Goal: Use online tool/utility: Utilize a website feature to perform a specific function

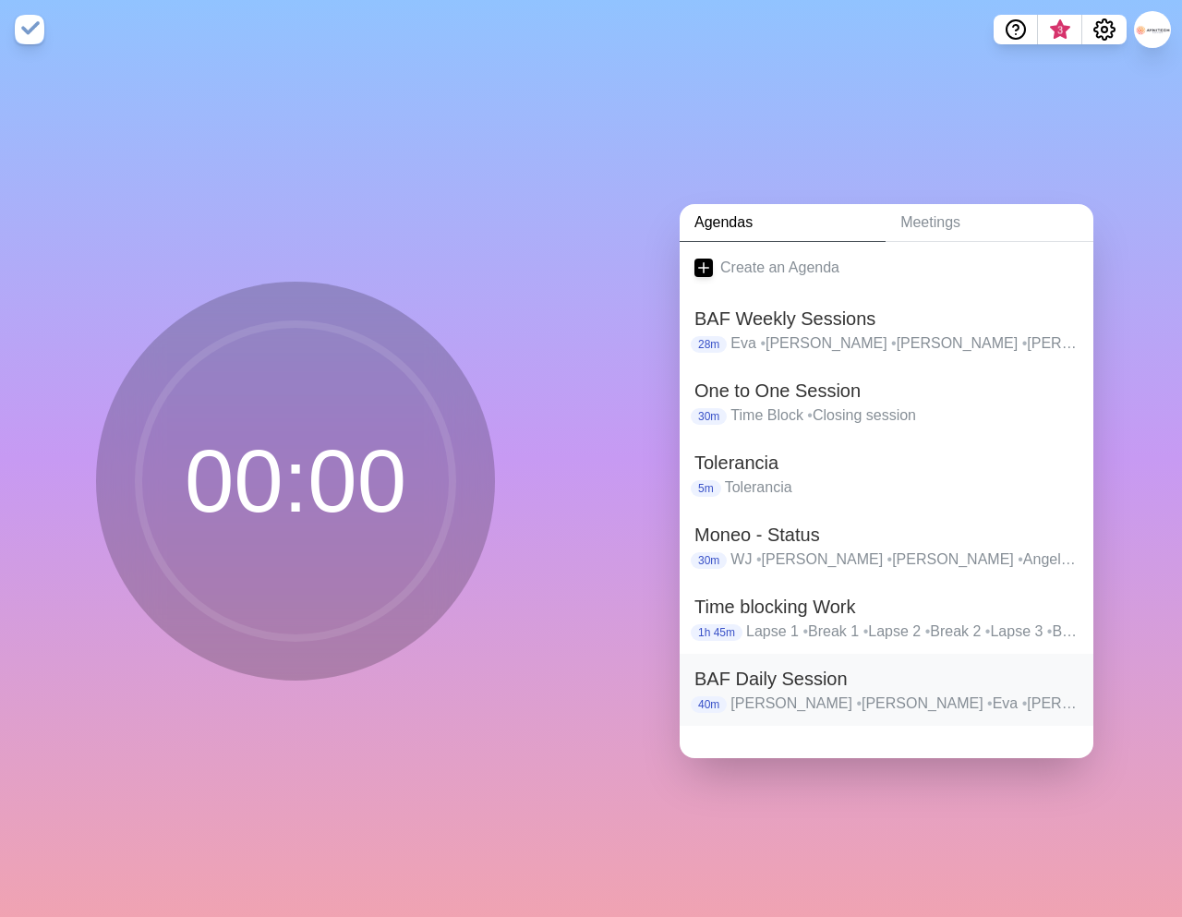
click at [771, 682] on h2 "BAF Daily Session" at bounding box center [886, 679] width 384 height 28
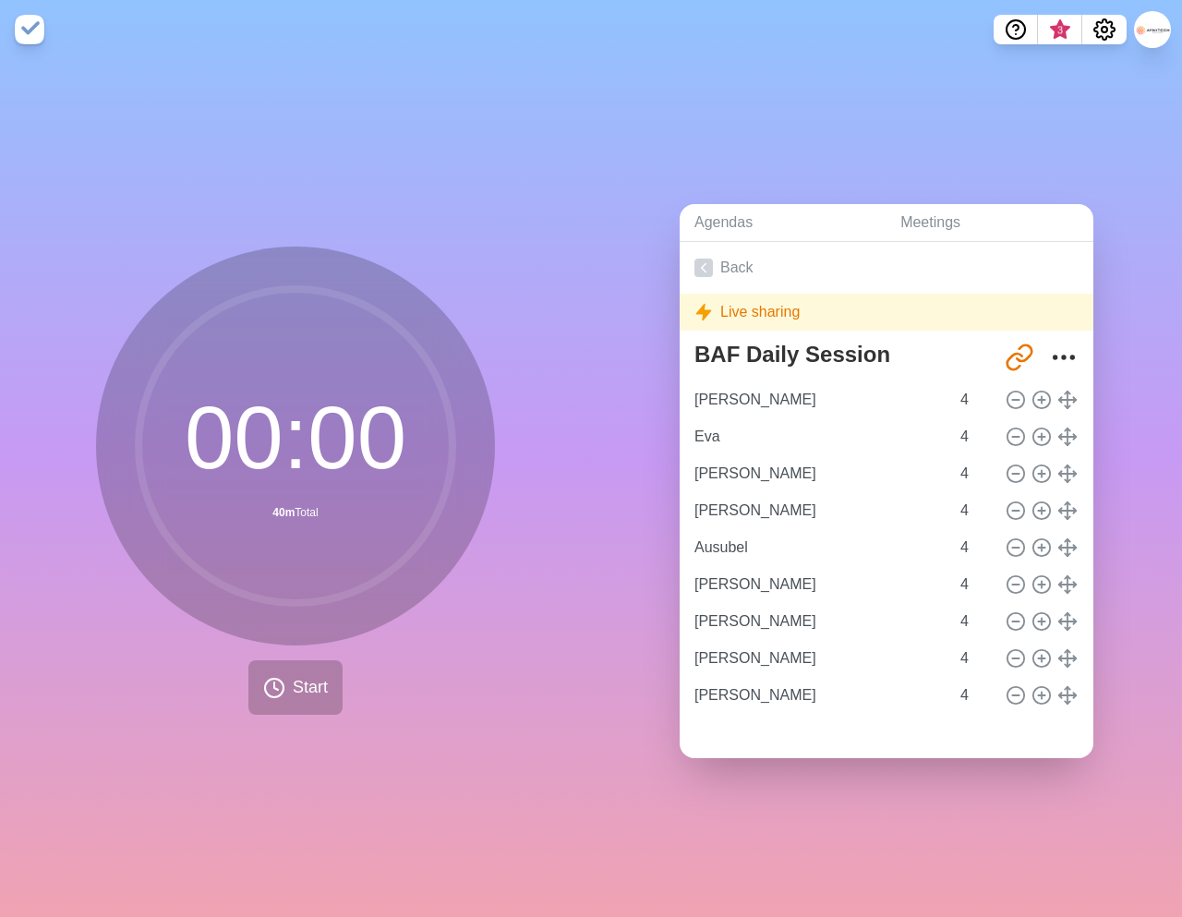
type input "Eva"
type input "[PERSON_NAME]"
type input "Ausubel"
type input "[PERSON_NAME]"
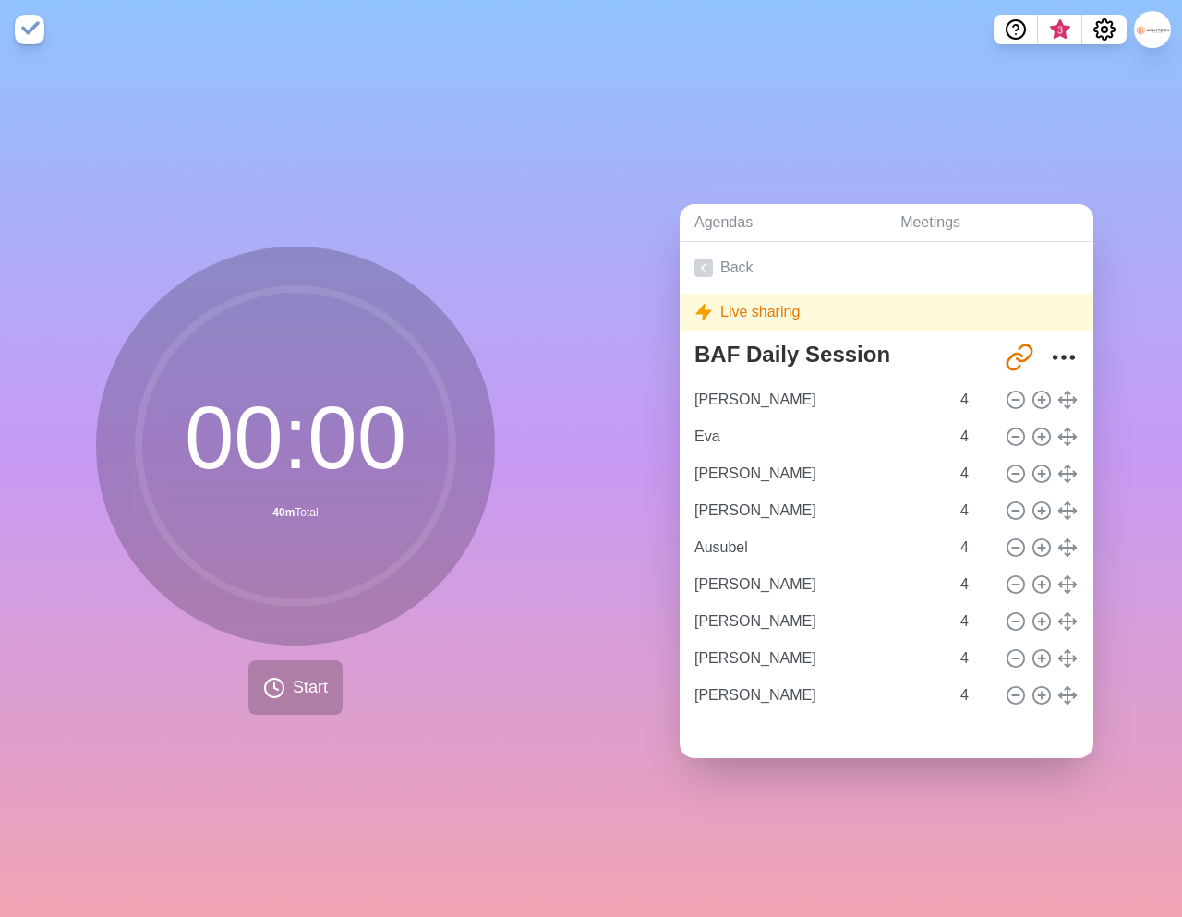
type input "[PERSON_NAME]"
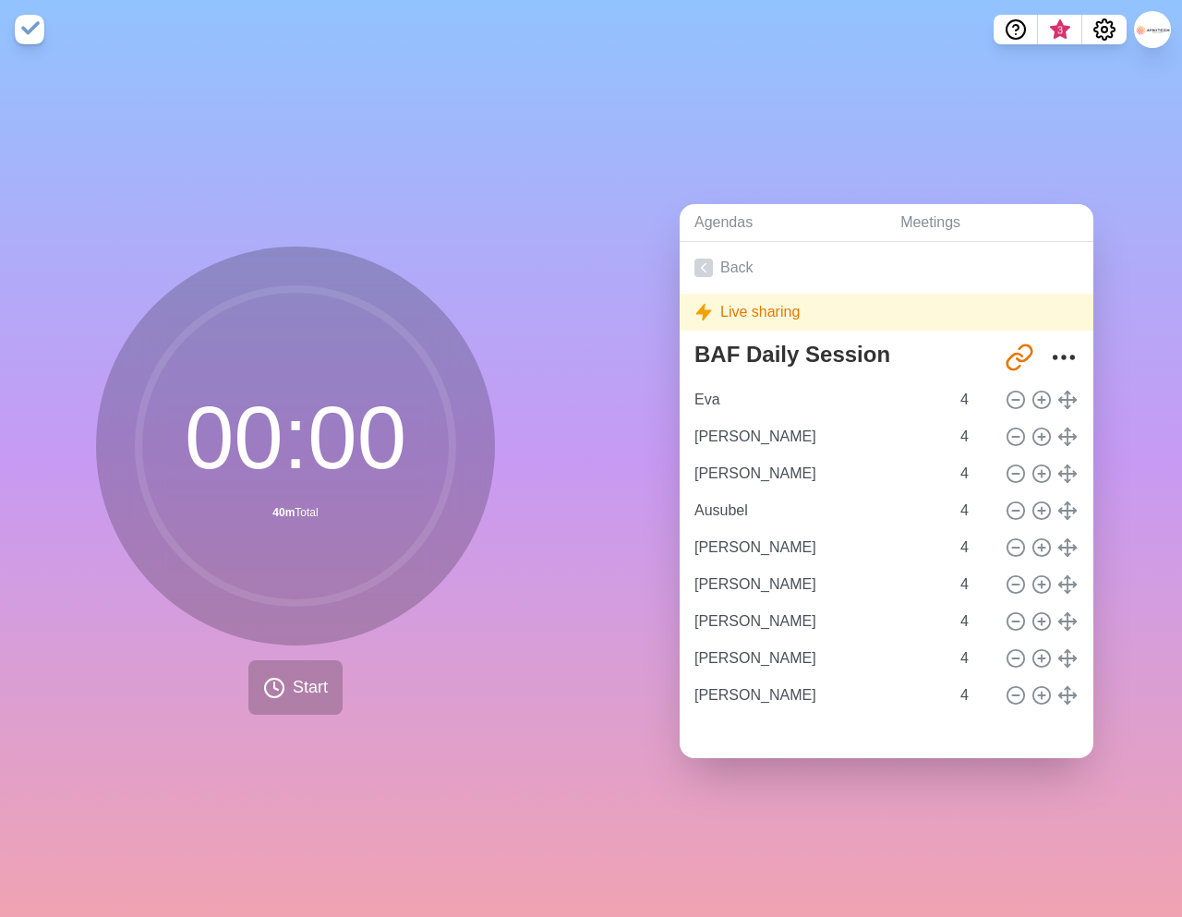
type input "[PERSON_NAME]"
type input "Ausubel"
type input "[PERSON_NAME]"
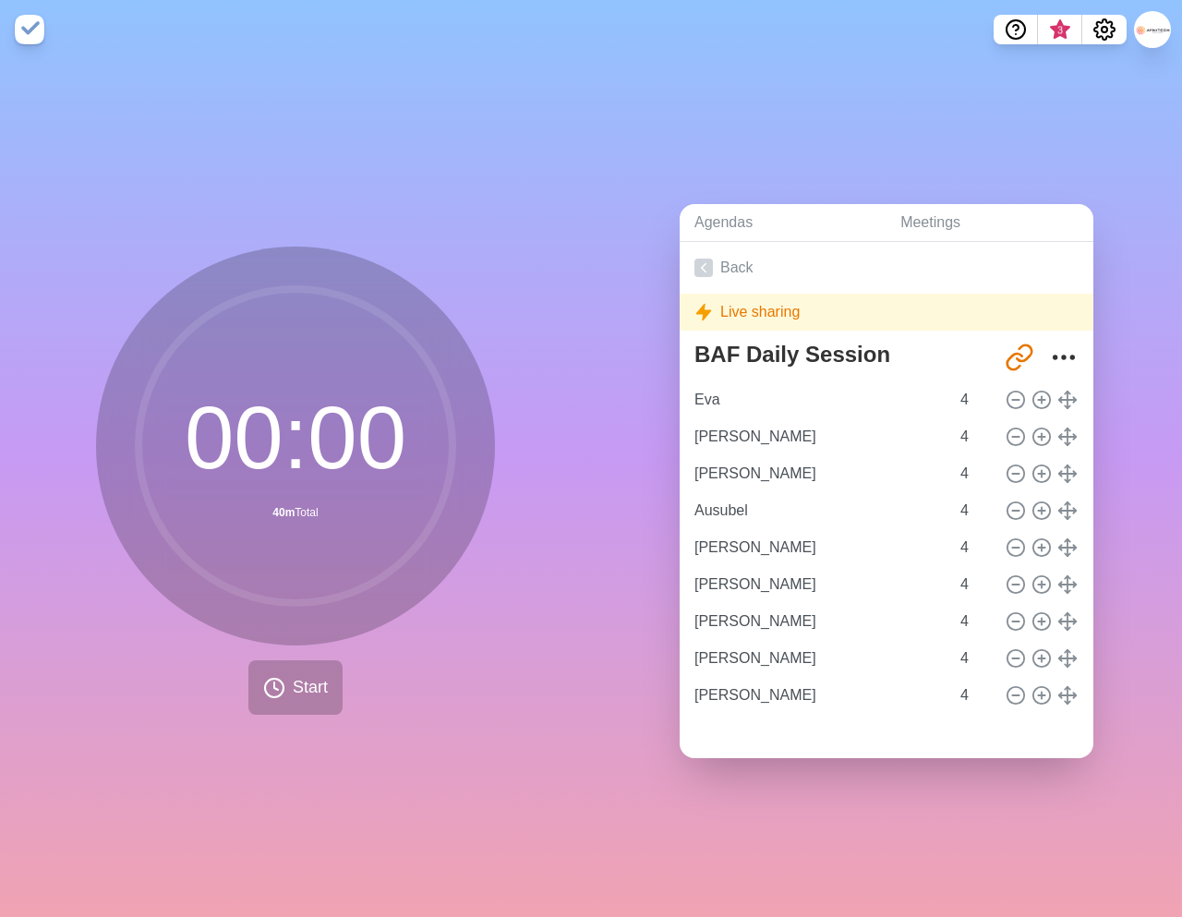
type input "[PERSON_NAME]"
type input "Eva"
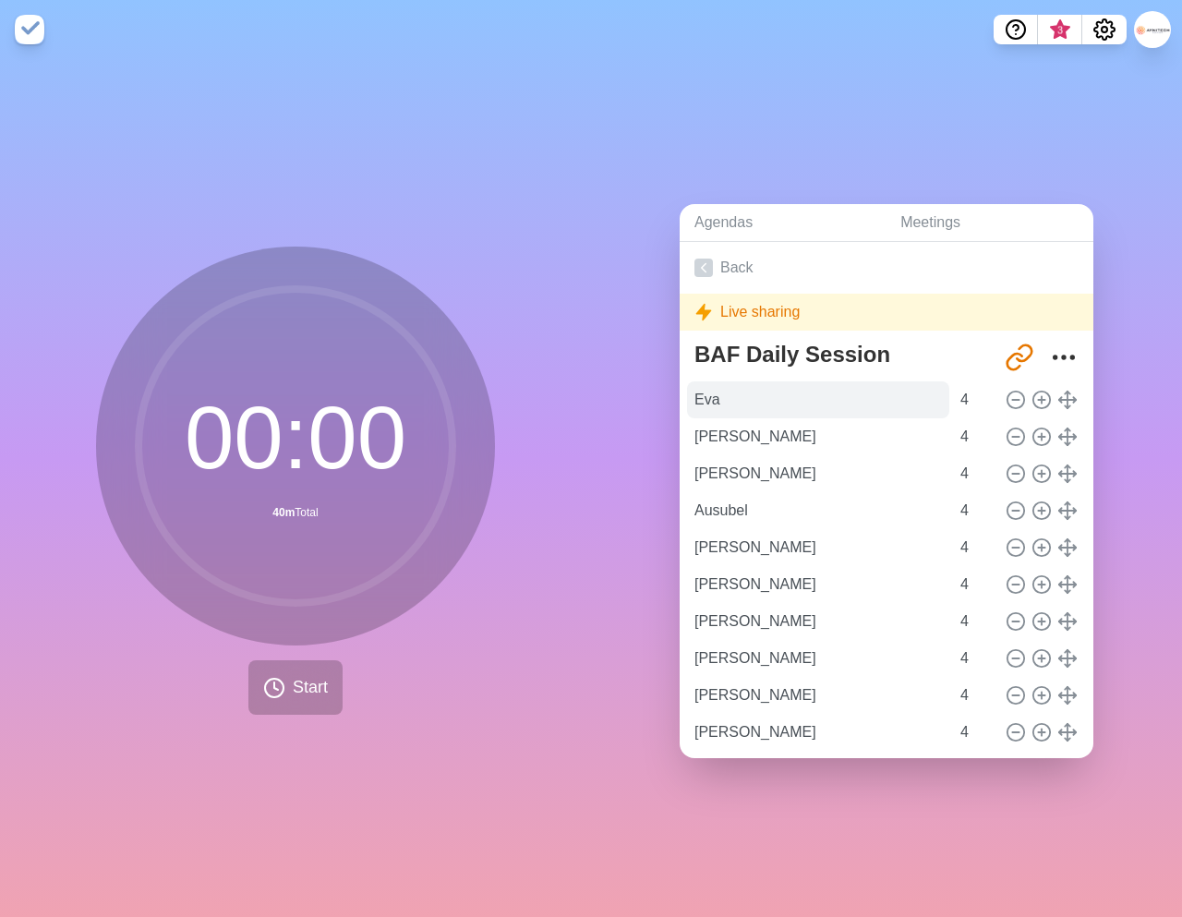
scroll to position [51, 0]
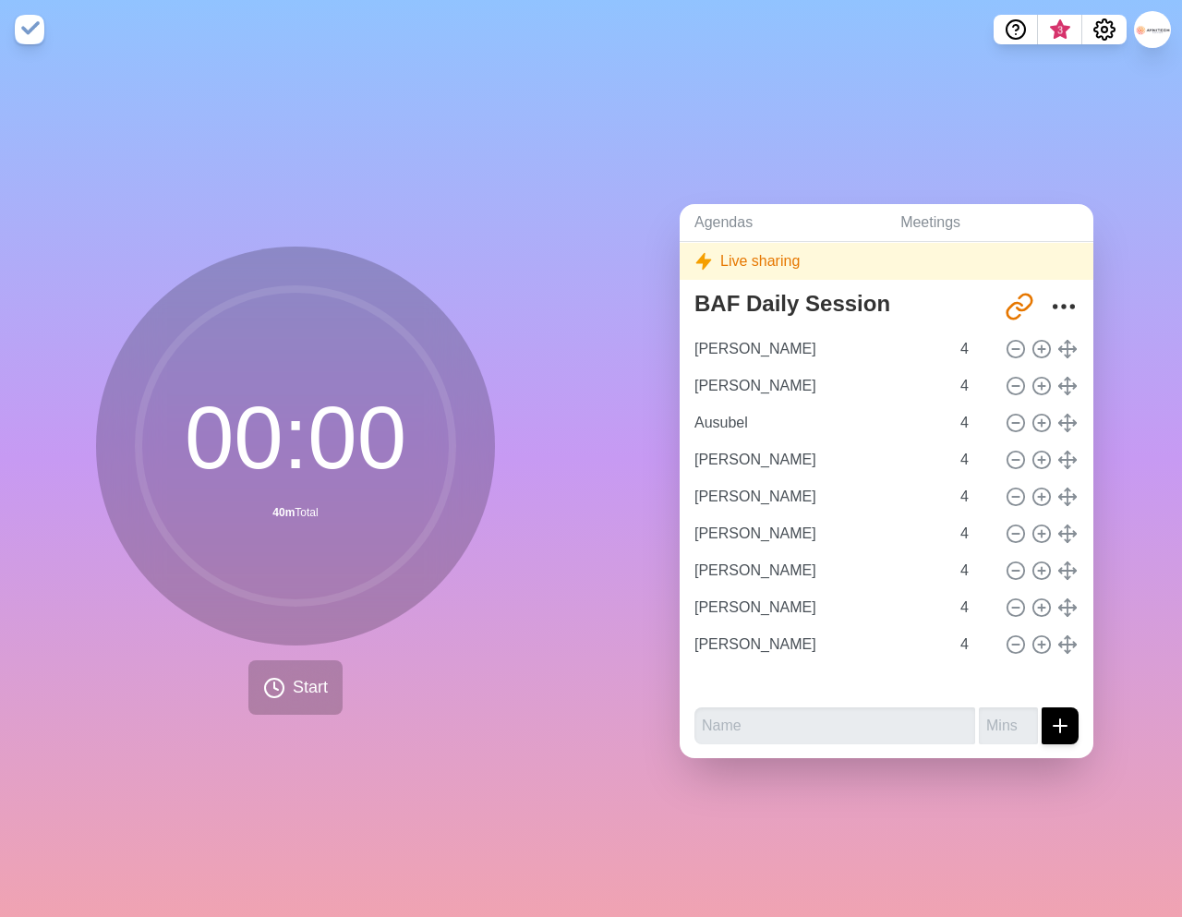
type input "[PERSON_NAME]"
type input "Ausubel"
type input "[PERSON_NAME]"
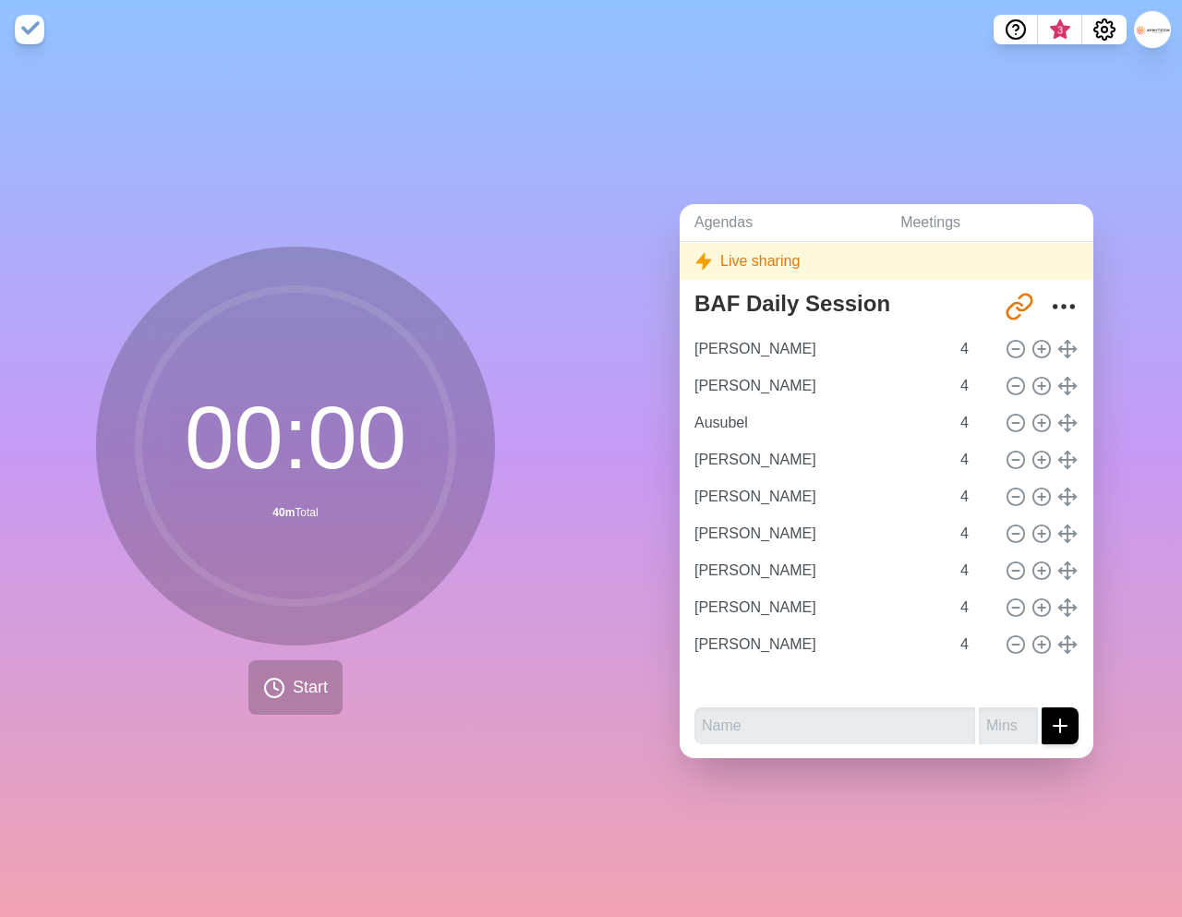
type input "[PERSON_NAME]"
type input "Eva"
type input "[PERSON_NAME]"
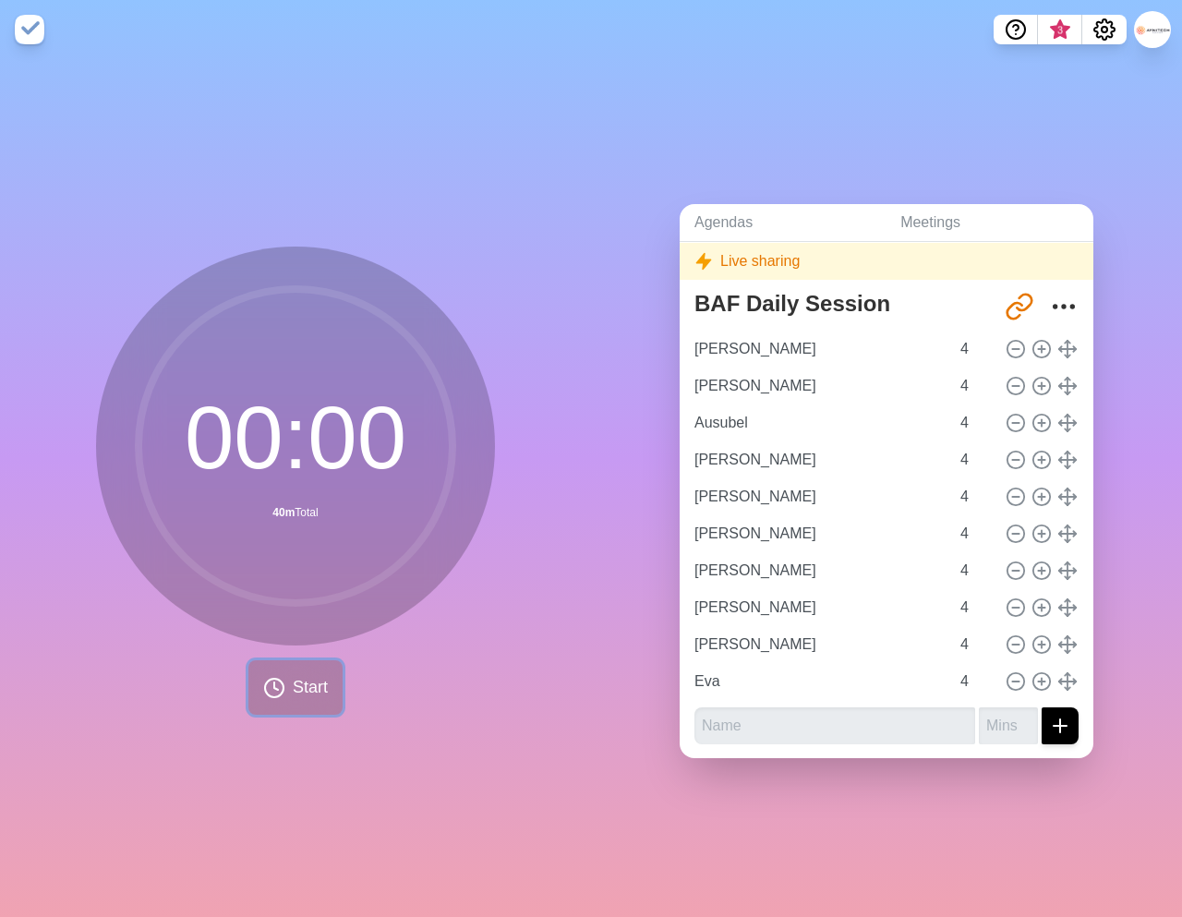
click at [295, 694] on span "Start" at bounding box center [310, 687] width 35 height 25
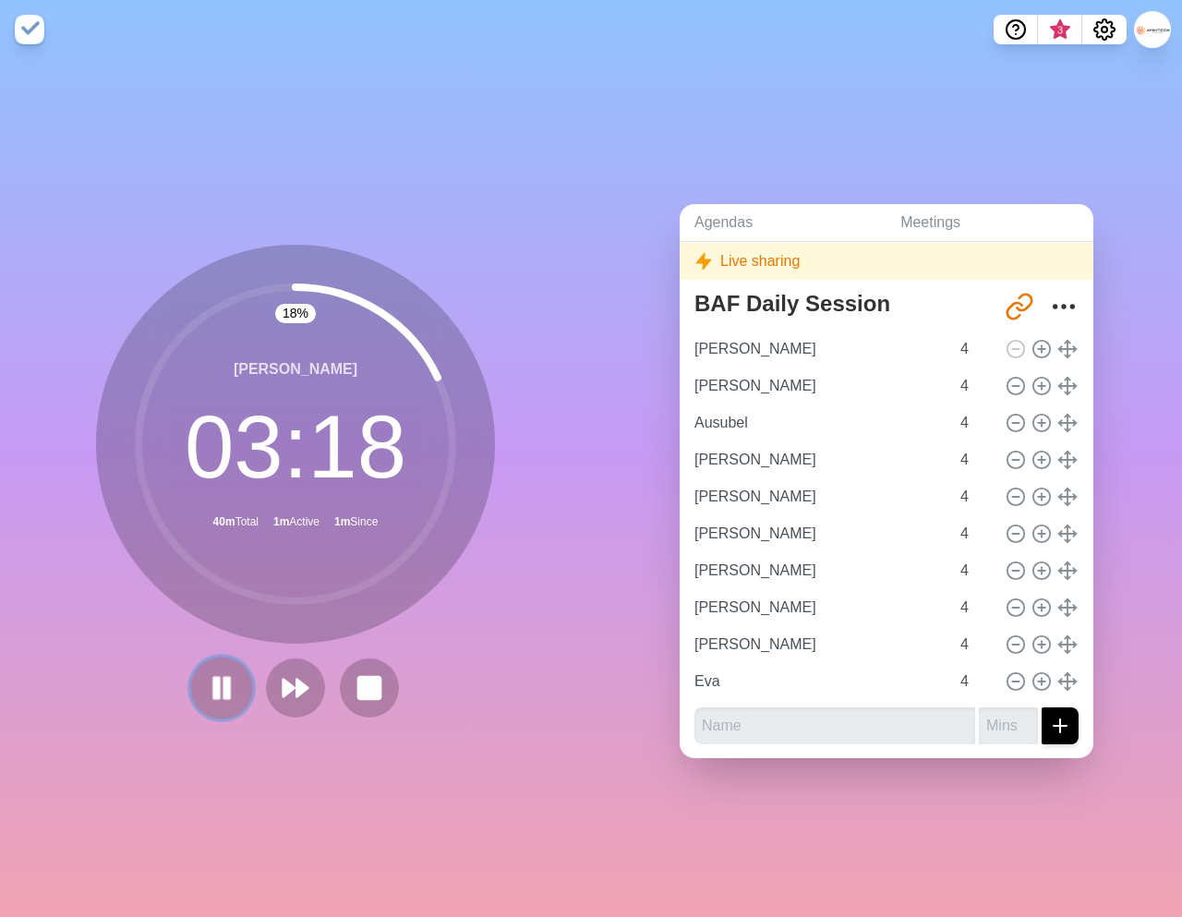
click at [219, 690] on rect at bounding box center [217, 687] width 6 height 20
click at [206, 694] on icon at bounding box center [221, 687] width 31 height 31
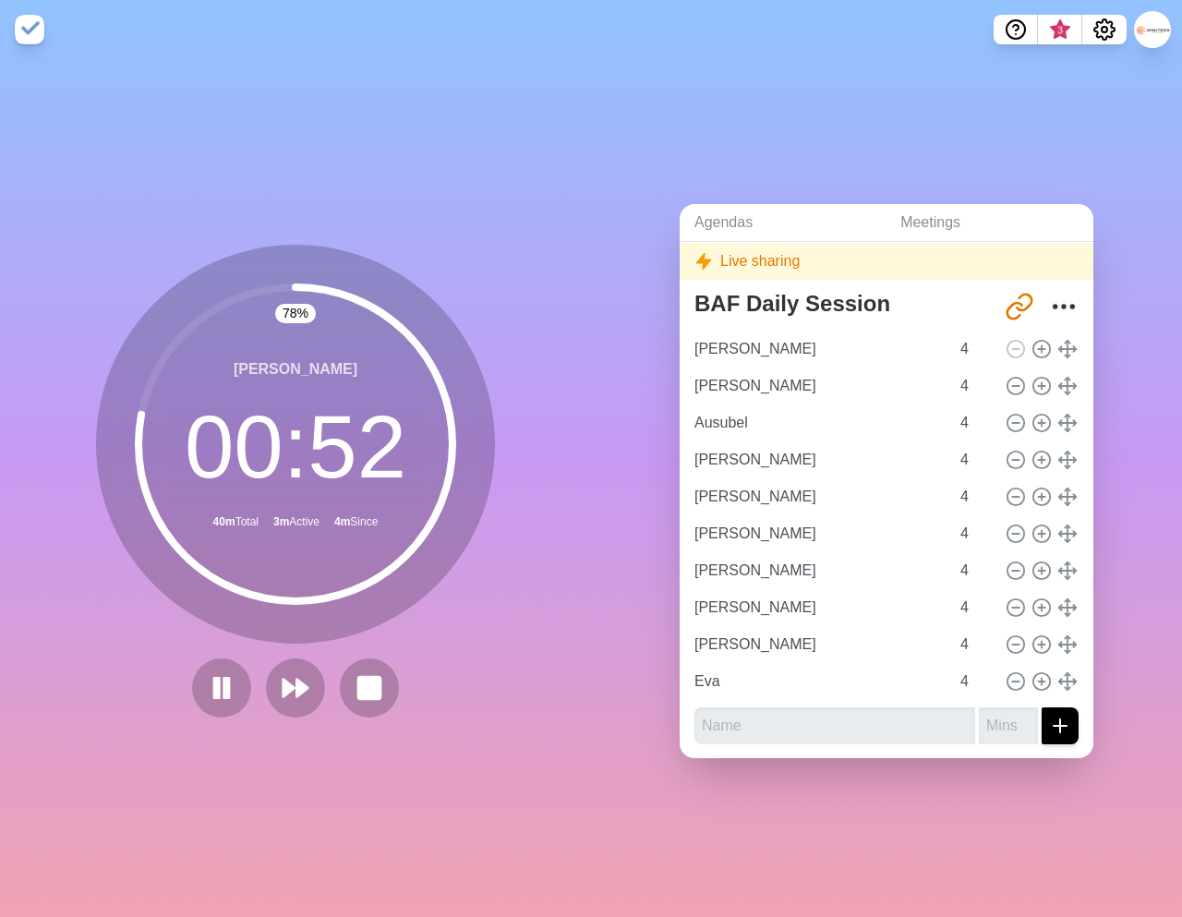
click at [300, 652] on div "78 % [PERSON_NAME] 00 : 52 40m Total 3m Active 4m Since" at bounding box center [295, 481] width 399 height 473
click at [296, 694] on polygon at bounding box center [302, 688] width 12 height 18
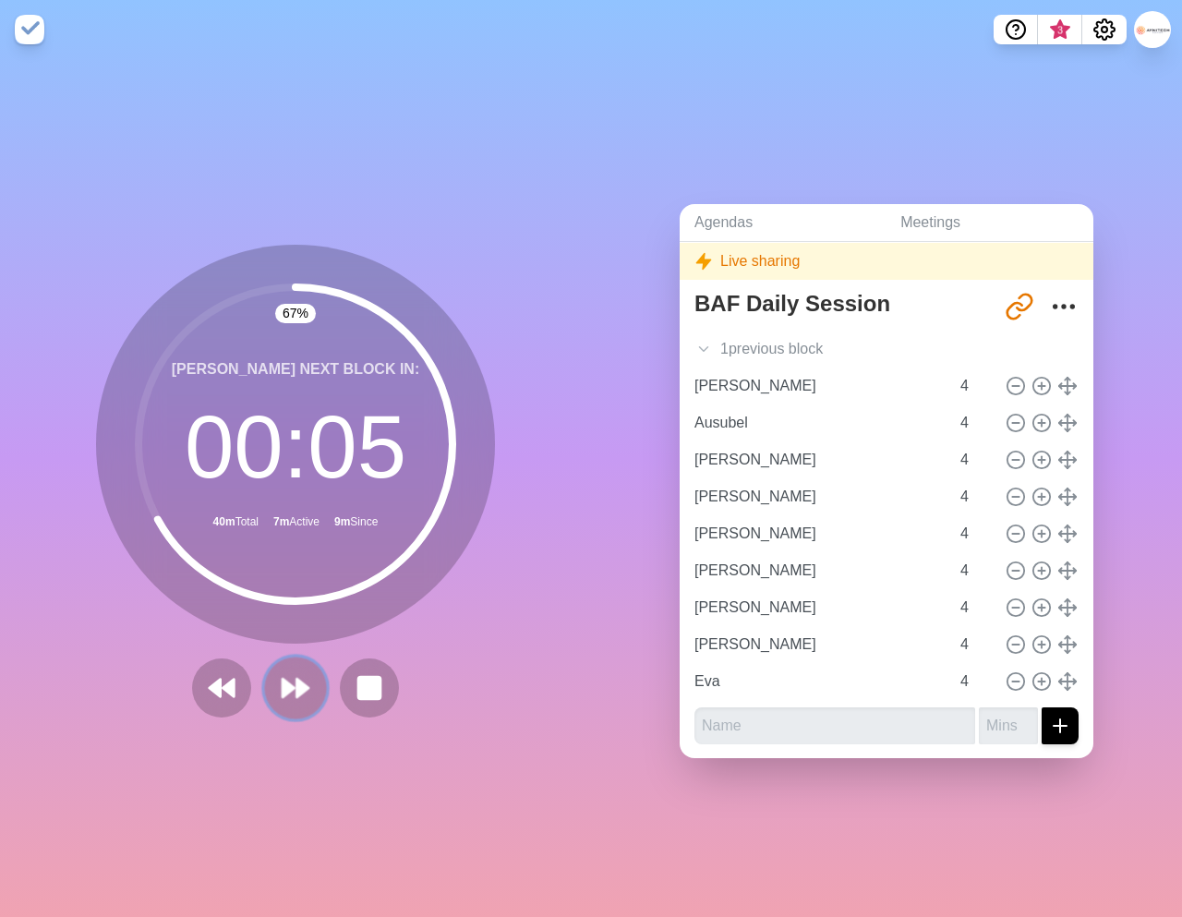
click at [289, 685] on polygon at bounding box center [289, 688] width 12 height 18
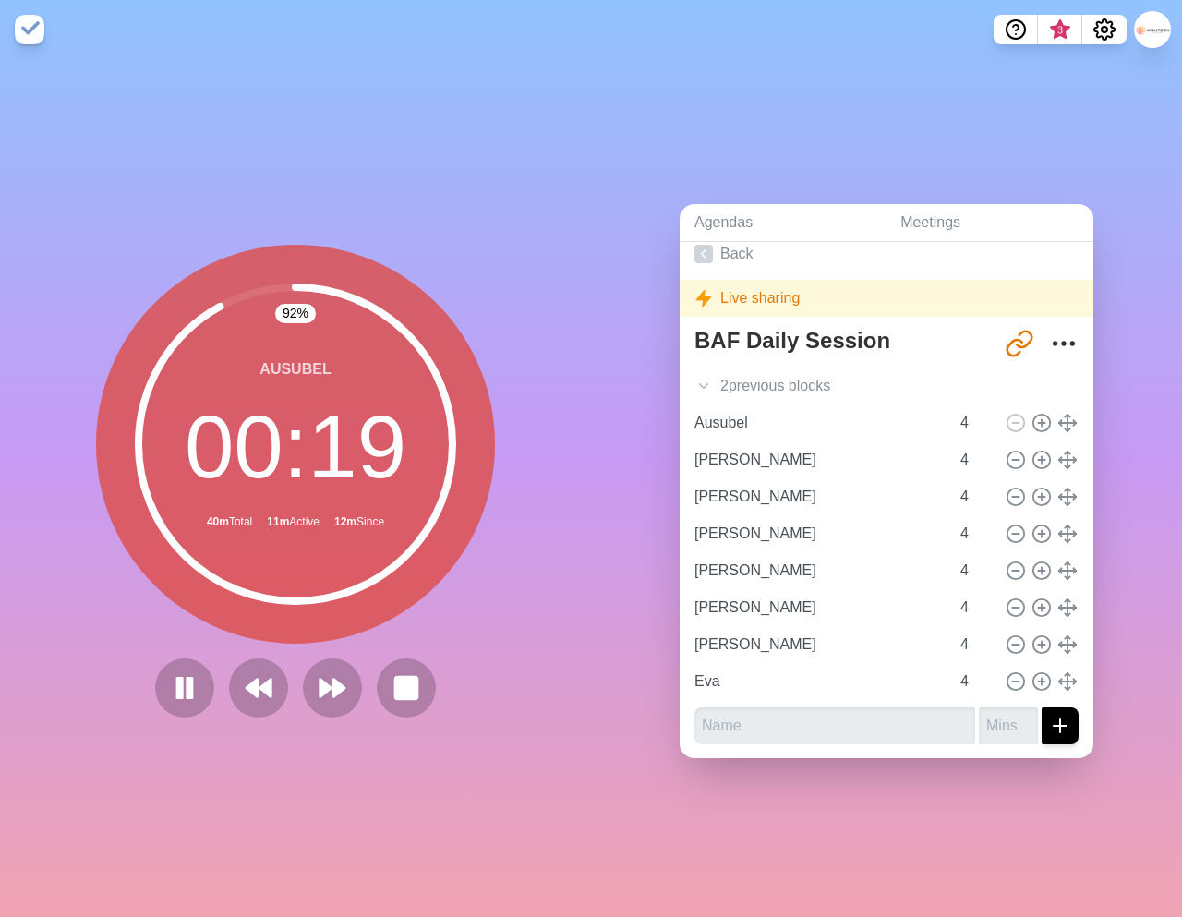
click at [364, 653] on div "92 % Ausubel 00 : 19 40m Total 11m Active 12m Since" at bounding box center [295, 481] width 399 height 473
click at [332, 685] on icon at bounding box center [332, 687] width 31 height 31
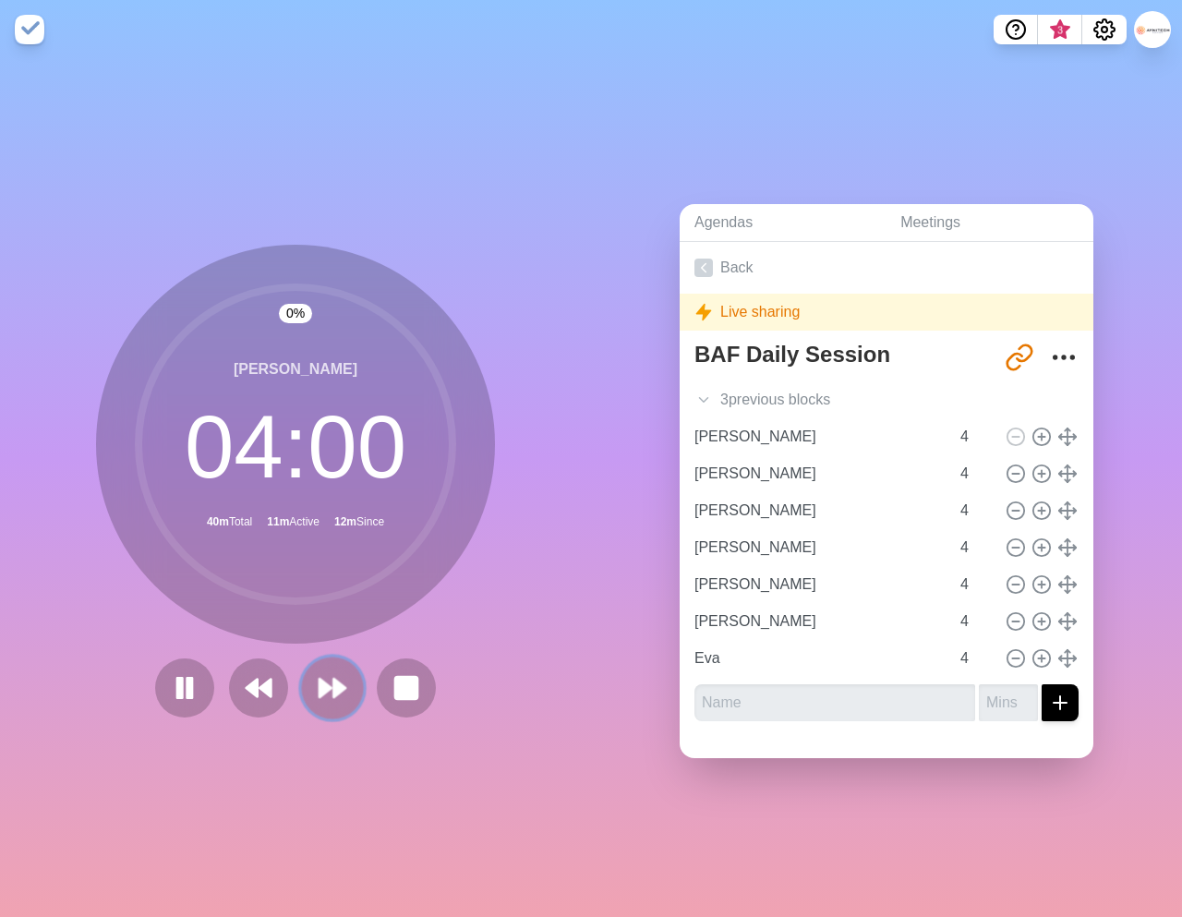
scroll to position [0, 0]
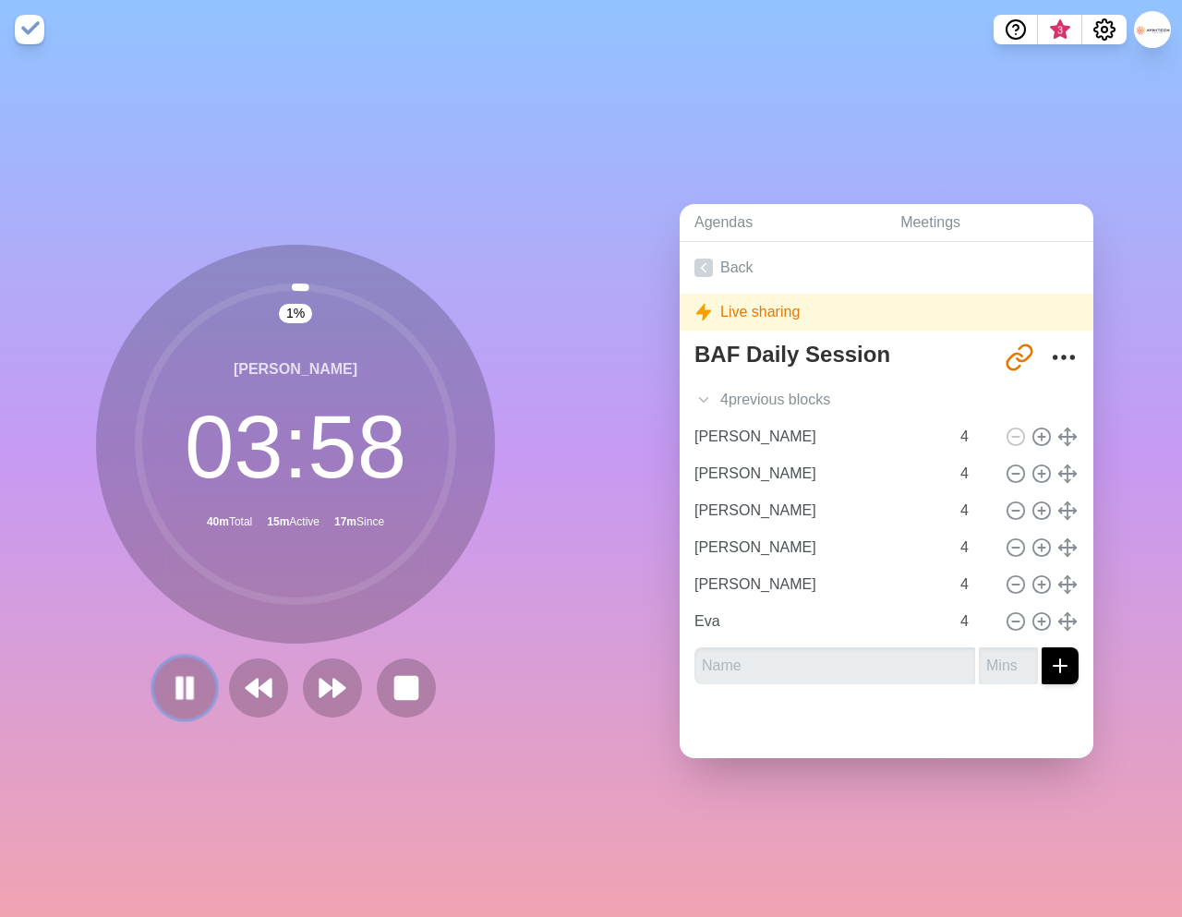
click at [181, 691] on rect at bounding box center [180, 687] width 6 height 20
click at [177, 693] on polygon at bounding box center [184, 687] width 18 height 23
click at [336, 694] on polygon at bounding box center [339, 688] width 12 height 18
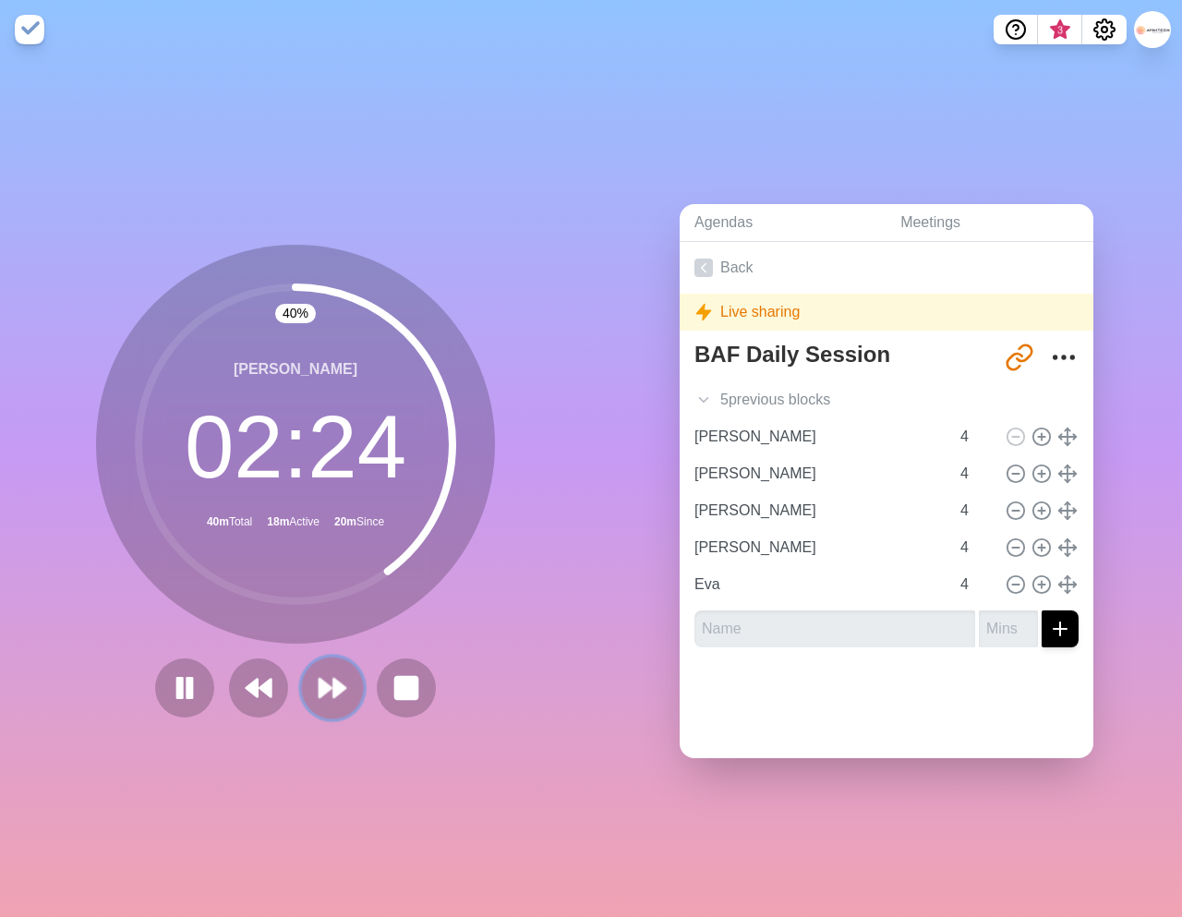
click at [336, 694] on polygon at bounding box center [339, 688] width 12 height 18
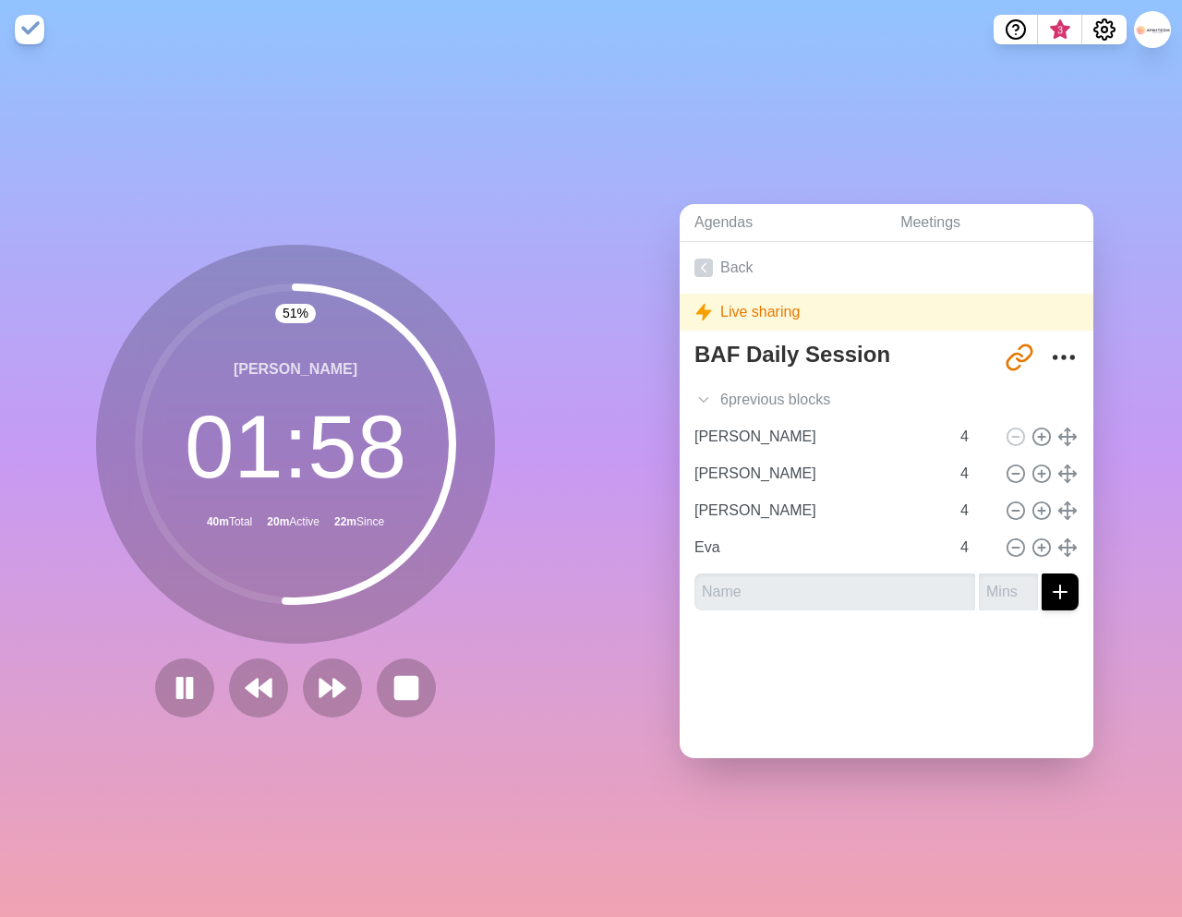
click at [442, 611] on icon at bounding box center [295, 444] width 369 height 369
click at [340, 682] on polygon at bounding box center [339, 688] width 12 height 18
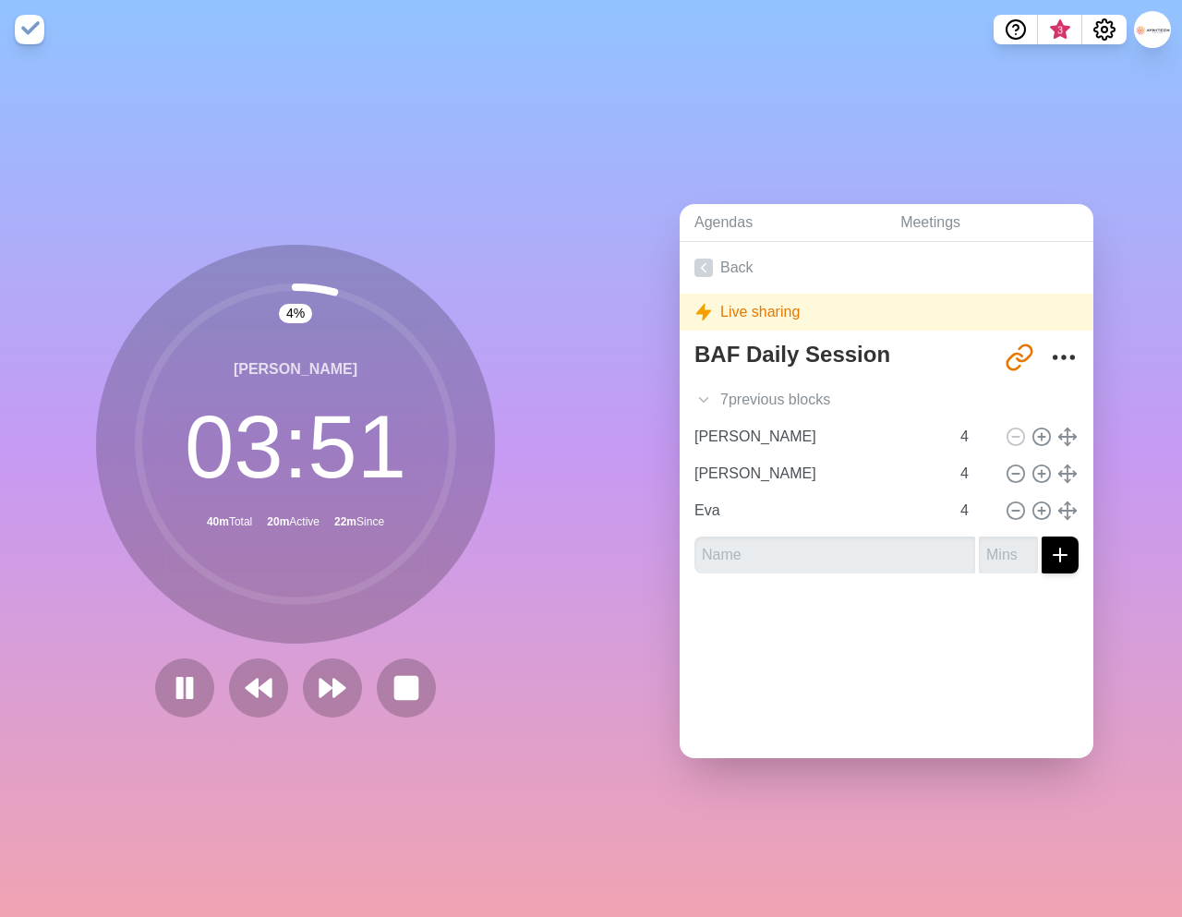
click at [362, 801] on div "4 % [PERSON_NAME] 03 : 51 40m Total 20m Active 22m Since" at bounding box center [295, 488] width 591 height 858
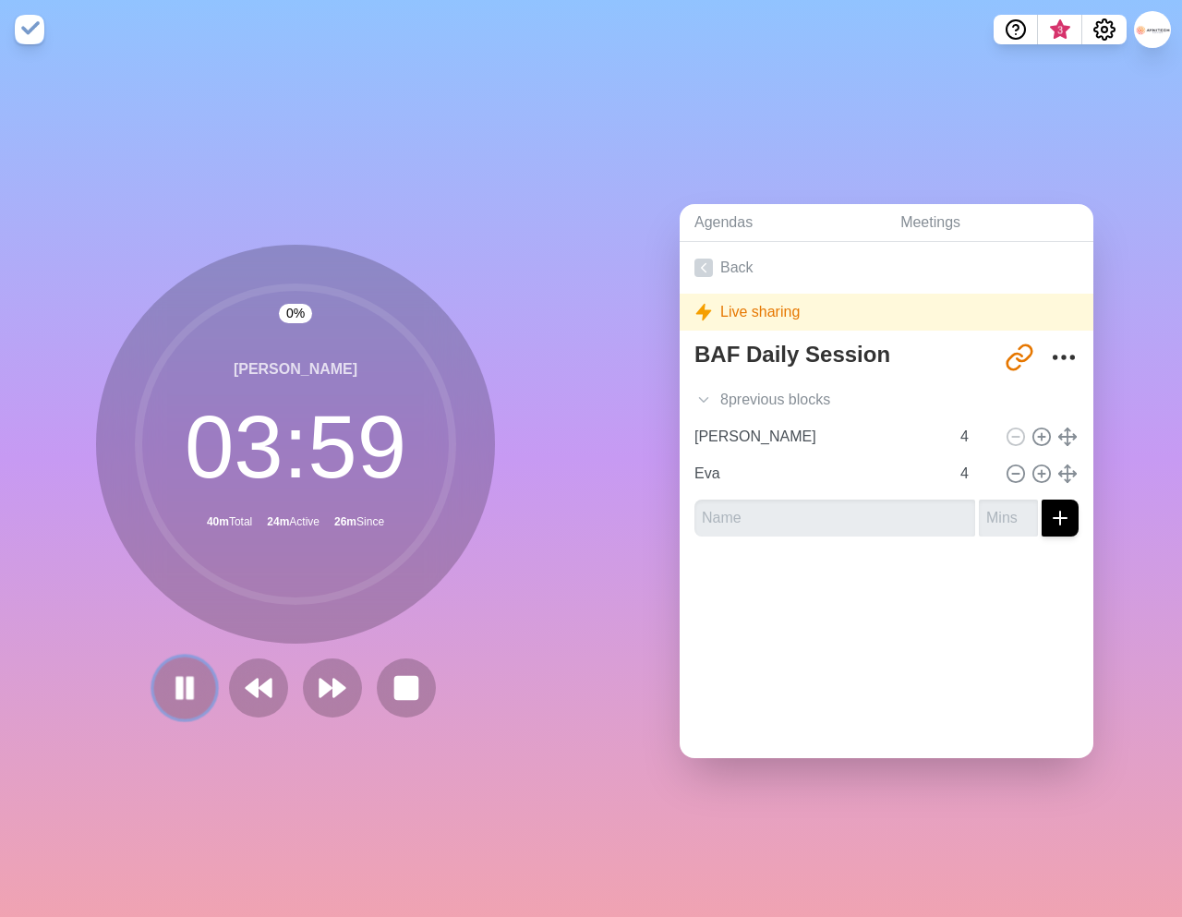
click at [181, 689] on rect at bounding box center [180, 687] width 6 height 20
drag, startPoint x: 422, startPoint y: 618, endPoint x: 0, endPoint y: 606, distance: 422.2
click at [392, 611] on icon at bounding box center [295, 444] width 369 height 369
click at [165, 632] on div "[PERSON_NAME] 03 : 59 40m Total 24m Active 28m Since" at bounding box center [295, 444] width 399 height 399
click at [186, 694] on polygon at bounding box center [184, 687] width 18 height 23
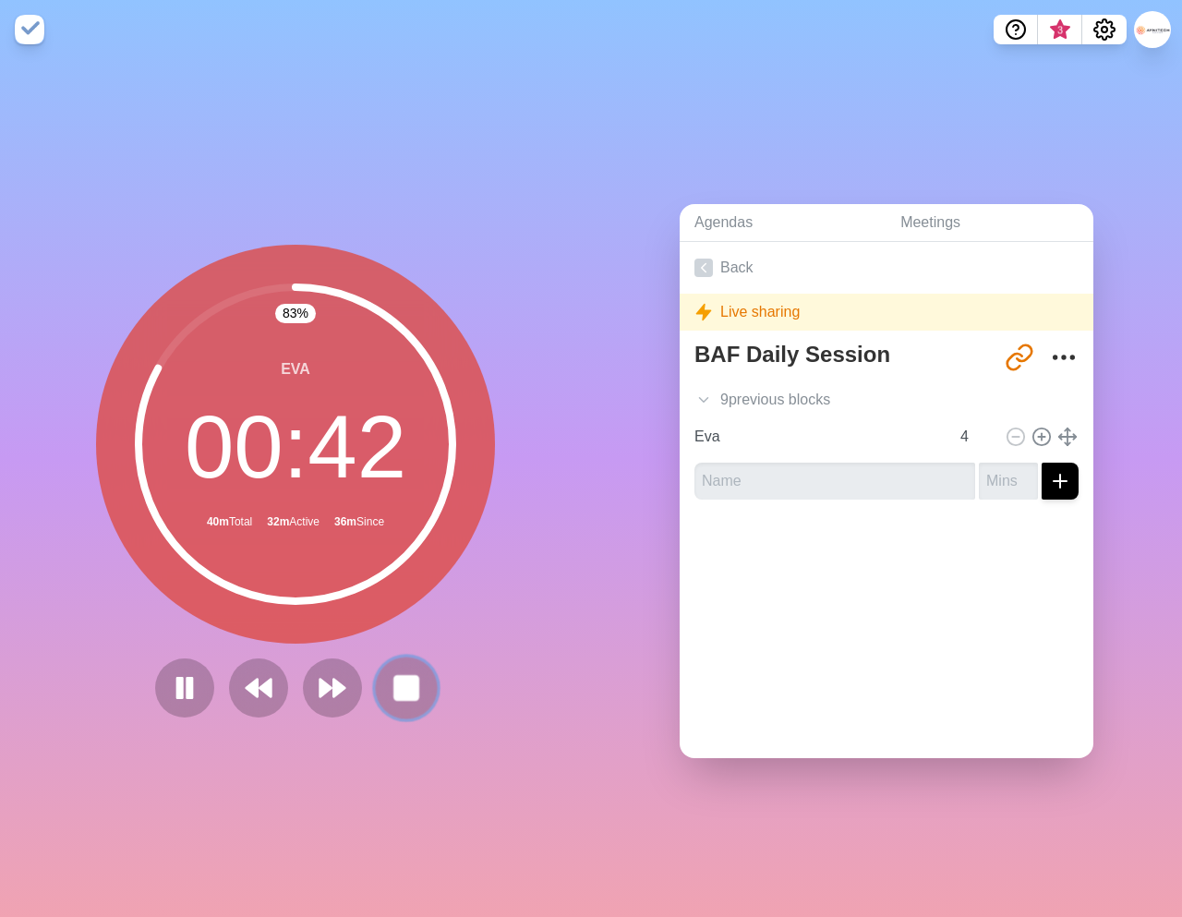
click at [406, 695] on rect at bounding box center [405, 687] width 23 height 23
